Goal: Information Seeking & Learning: Find contact information

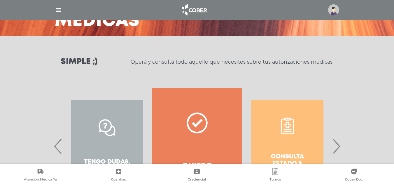
scroll to position [58, 0]
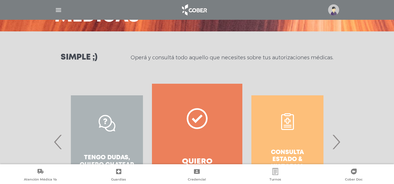
drag, startPoint x: 286, startPoint y: 106, endPoint x: 243, endPoint y: 114, distance: 44.1
click at [249, 113] on div "Consulta estado & historial" at bounding box center [287, 142] width 90 height 117
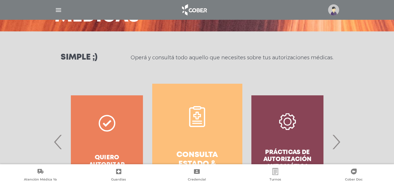
click at [207, 128] on link "Consulta estado & historial" at bounding box center [197, 142] width 90 height 117
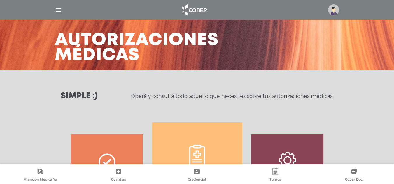
scroll to position [0, 0]
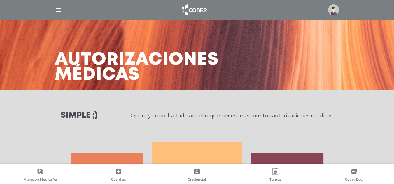
click at [57, 12] on img "button" at bounding box center [58, 9] width 7 height 7
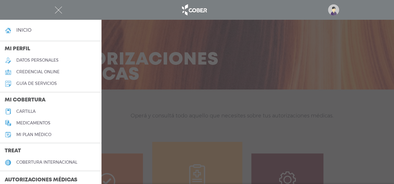
click at [34, 109] on link "cartilla" at bounding box center [50, 112] width 101 height 12
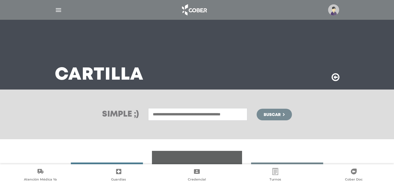
click at [188, 114] on input "text" at bounding box center [197, 114] width 99 height 13
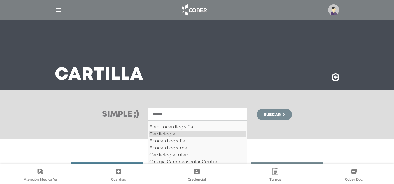
click at [170, 135] on div "Cardiologia" at bounding box center [197, 134] width 97 height 7
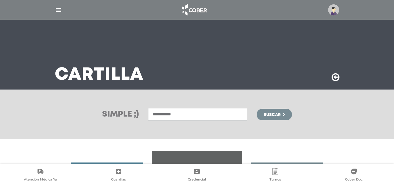
type input "**********"
click at [282, 111] on button "Buscar" at bounding box center [273, 115] width 35 height 12
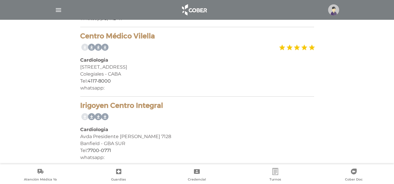
scroll to position [245, 0]
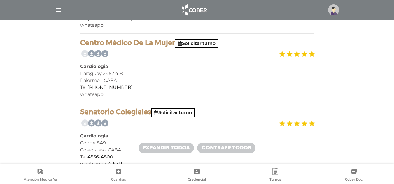
drag, startPoint x: 78, startPoint y: 41, endPoint x: 174, endPoint y: 41, distance: 95.8
click at [174, 41] on div "7 prestadores encontrados On Demand! mostrar en mi área Mostrar en mapa Demasia…" at bounding box center [197, 161] width 242 height 590
copy h4 "Centro Médico De La Mujer"
click at [345, 53] on div "7 prestadores encontrados On Demand! mostrar en mi área Mostrar en mapa Demasia…" at bounding box center [197, 157] width 364 height 597
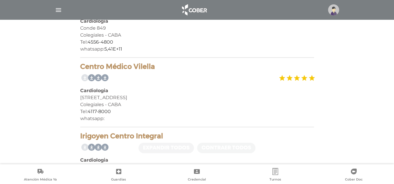
scroll to position [361, 0]
